Goal: Information Seeking & Learning: Learn about a topic

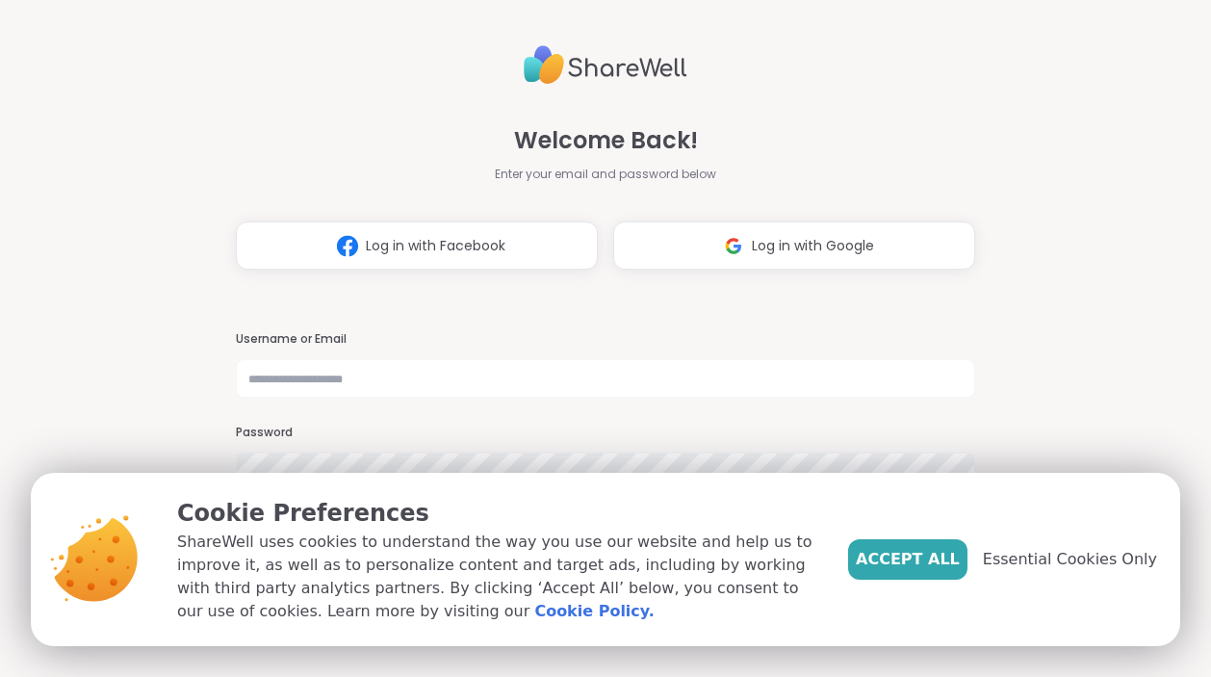
click at [0, 676] on nordpass-portal at bounding box center [0, 677] width 0 height 0
type input "********"
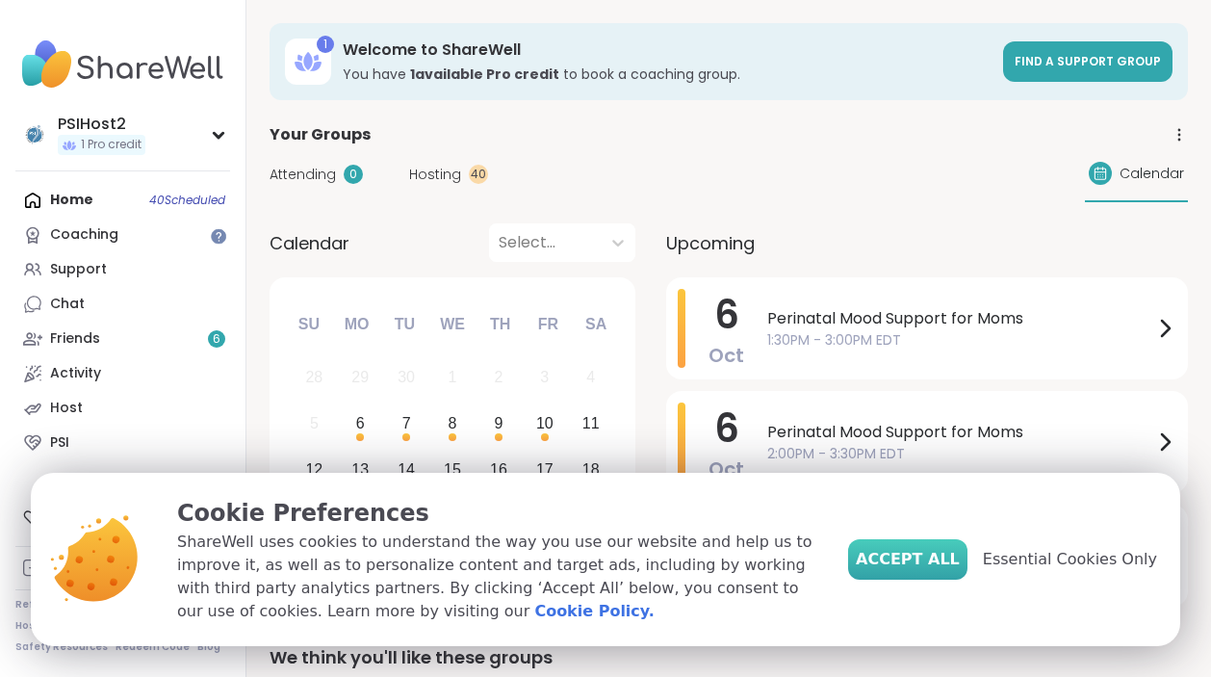
click at [917, 556] on span "Accept All" at bounding box center [908, 559] width 104 height 23
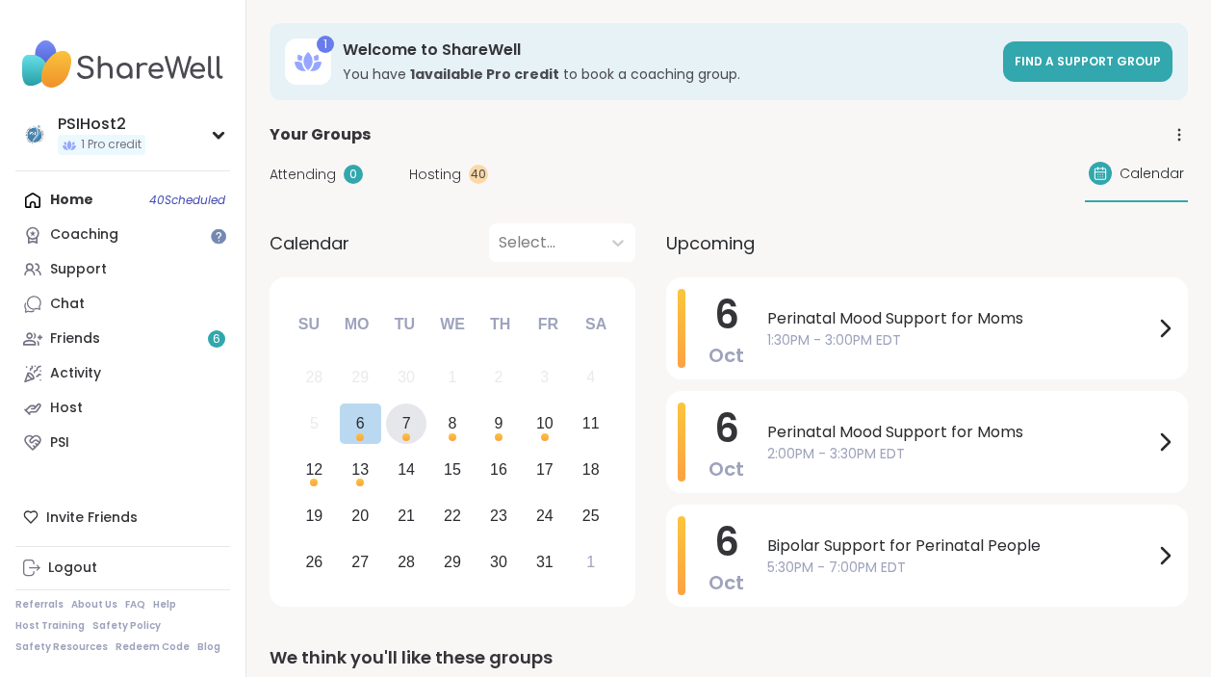
click at [403, 424] on div "7" at bounding box center [406, 423] width 9 height 26
click at [412, 435] on div "7" at bounding box center [406, 423] width 41 height 41
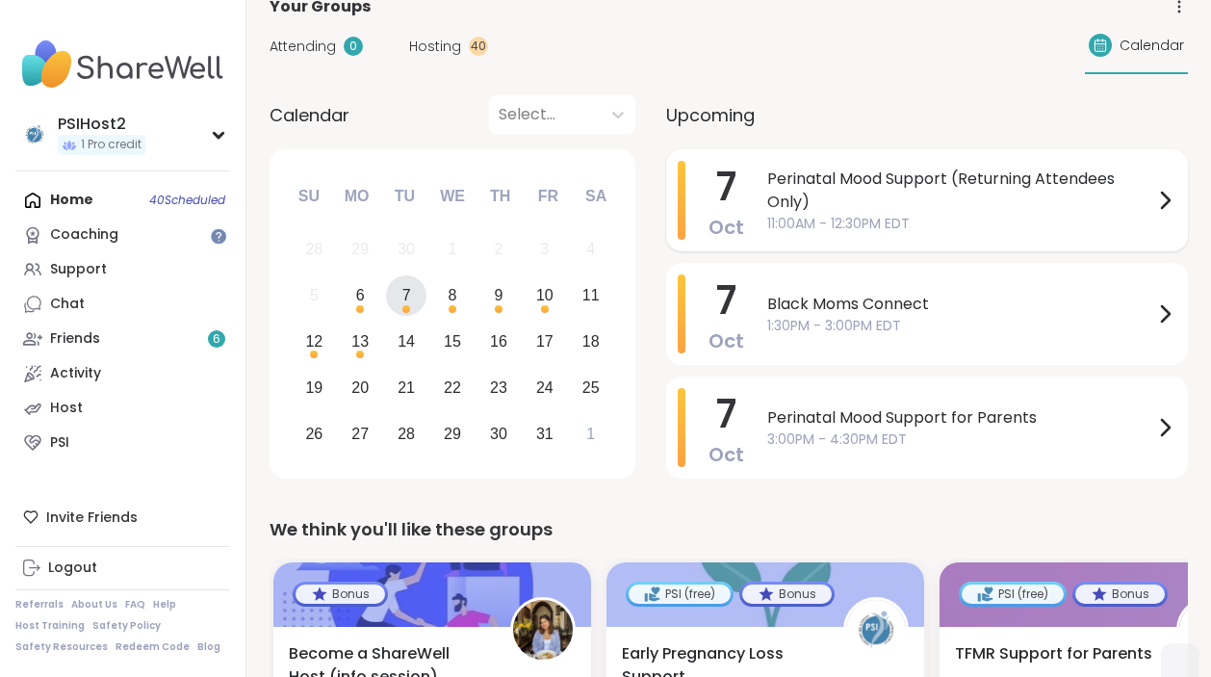
scroll to position [127, 0]
click at [405, 298] on div "7" at bounding box center [406, 296] width 9 height 26
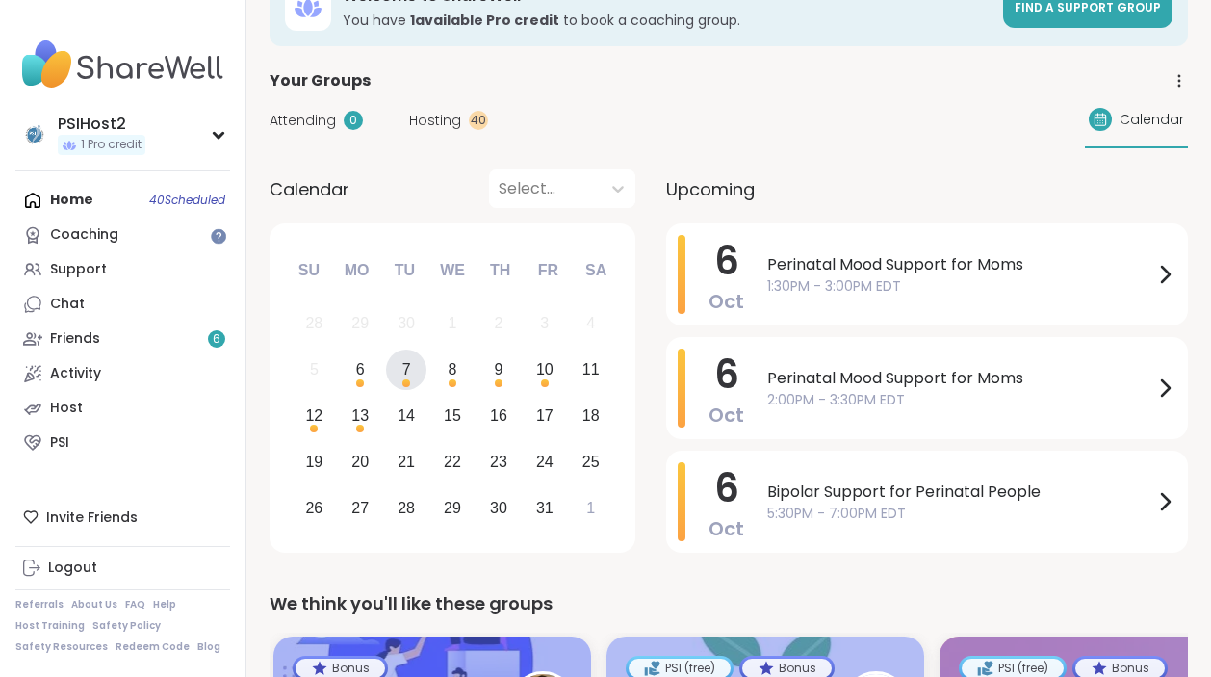
scroll to position [0, 0]
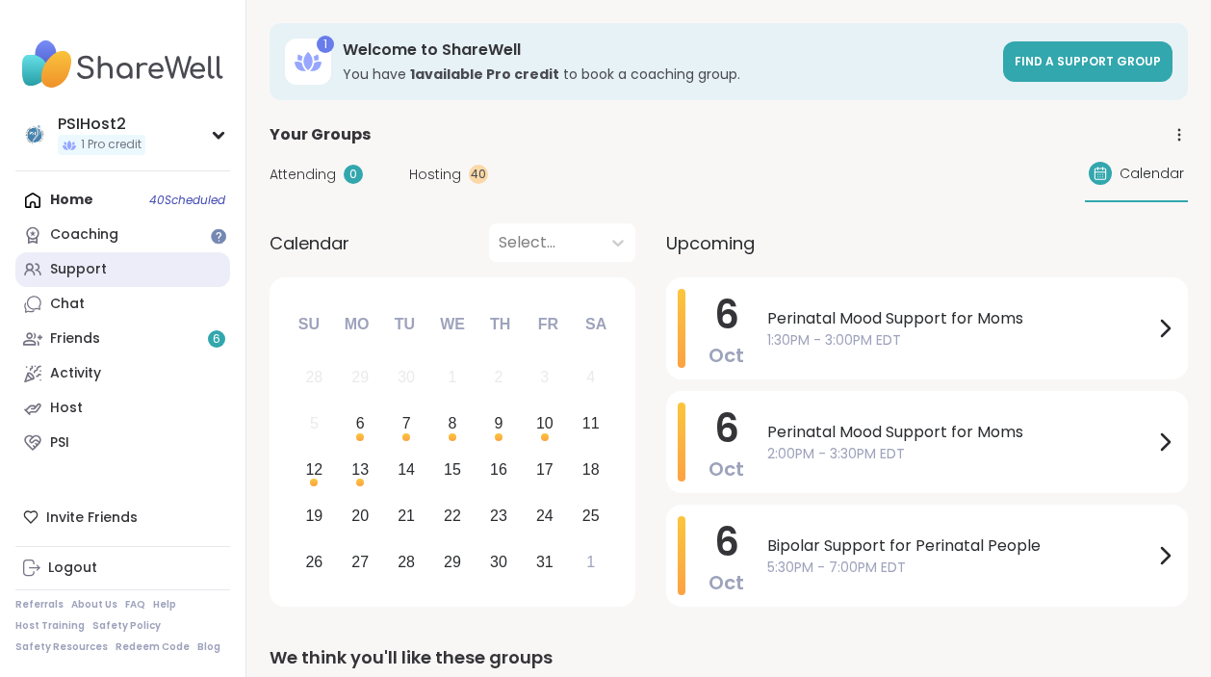
click at [70, 269] on div "Support" at bounding box center [78, 269] width 57 height 19
